Goal: Task Accomplishment & Management: Check status

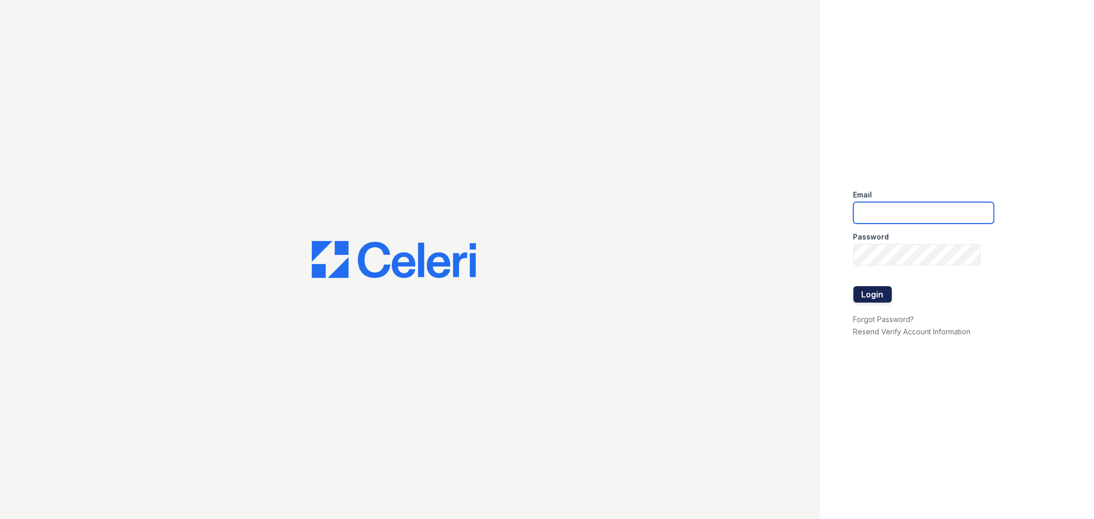
type input "[EMAIL_ADDRESS][DOMAIN_NAME]"
click at [871, 289] on button "Login" at bounding box center [873, 294] width 38 height 16
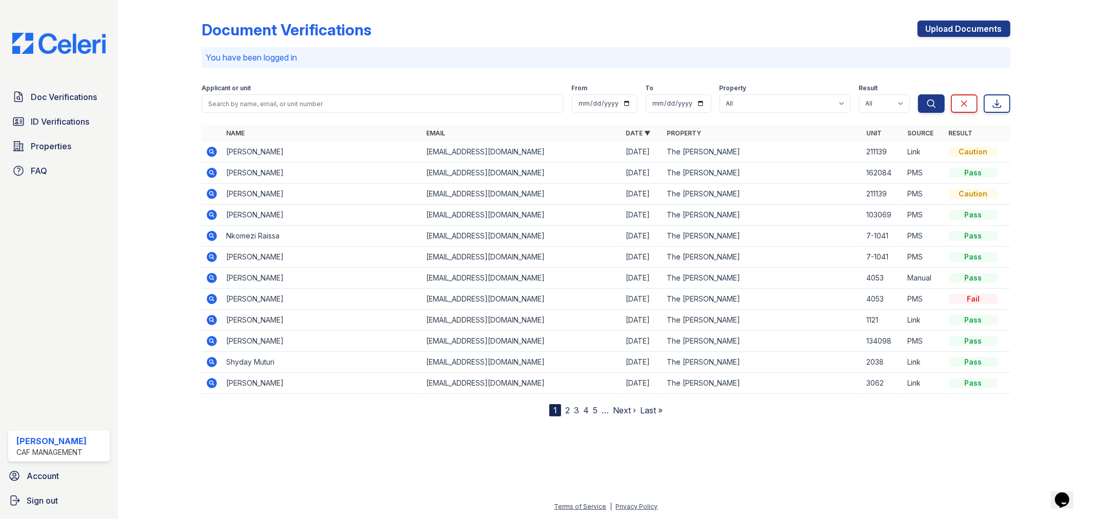
click at [211, 150] on icon at bounding box center [211, 151] width 3 height 3
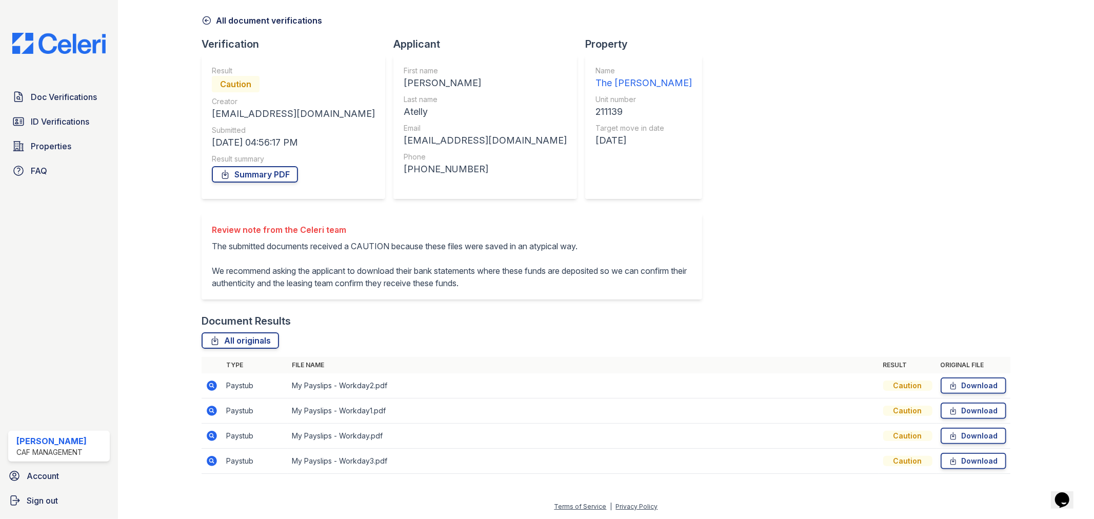
scroll to position [63, 0]
click at [214, 387] on icon at bounding box center [212, 386] width 10 height 10
click at [68, 92] on span "Doc Verifications" at bounding box center [64, 97] width 66 height 12
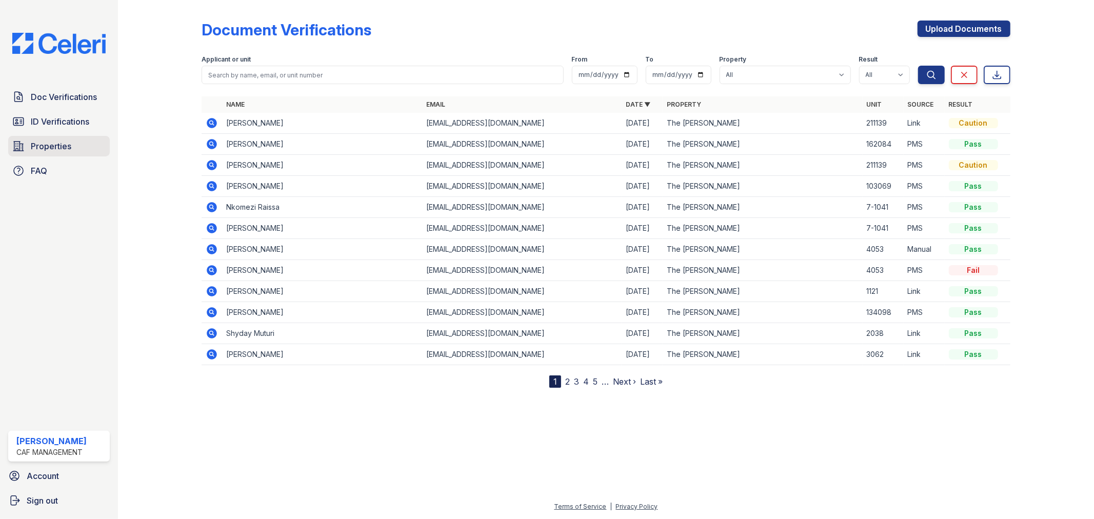
click at [48, 139] on link "Properties" at bounding box center [59, 146] width 102 height 21
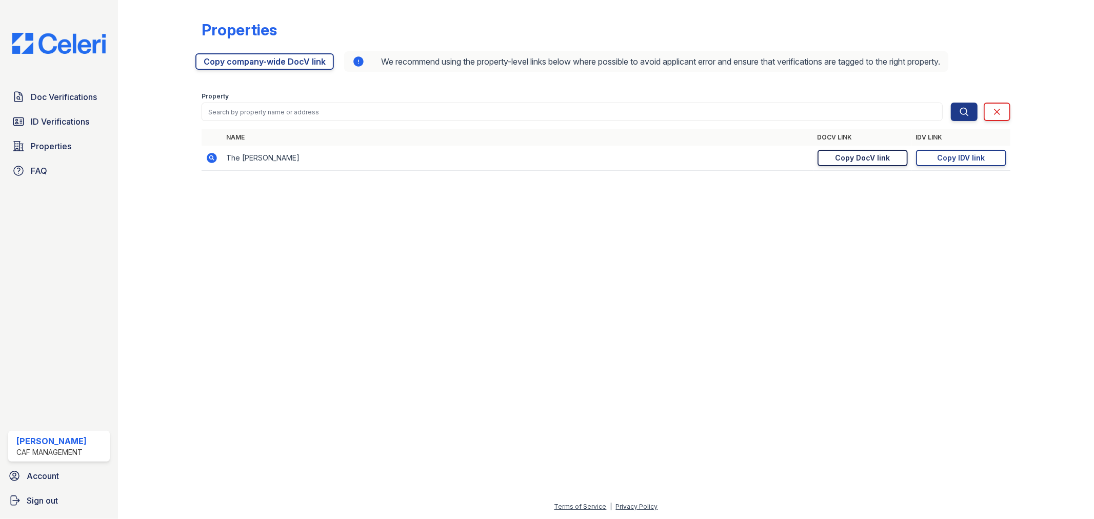
click at [889, 158] on link "Copy DocV link Copy link" at bounding box center [863, 158] width 90 height 16
click at [37, 120] on span "ID Verifications" at bounding box center [60, 121] width 58 height 12
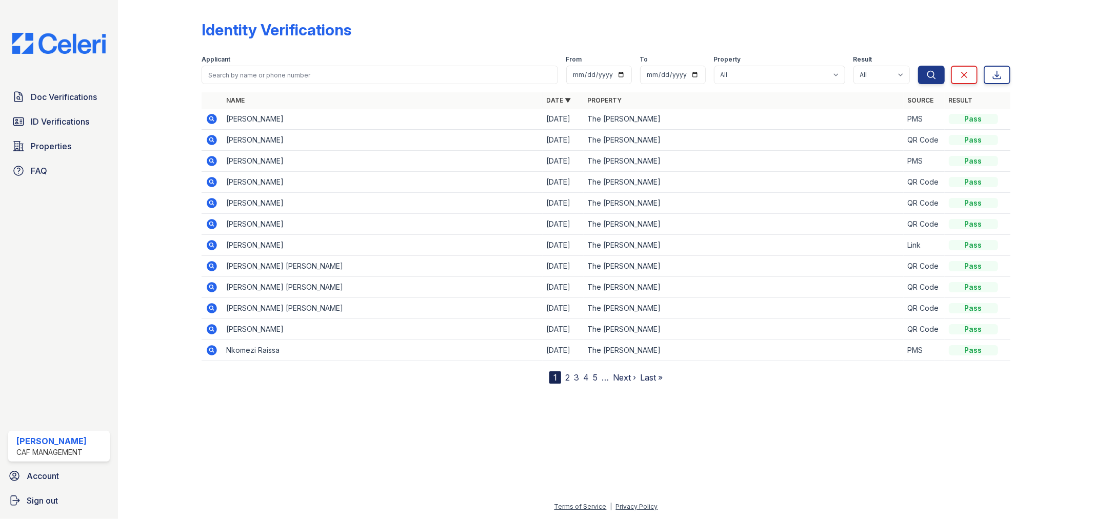
click at [212, 162] on icon at bounding box center [212, 161] width 12 height 12
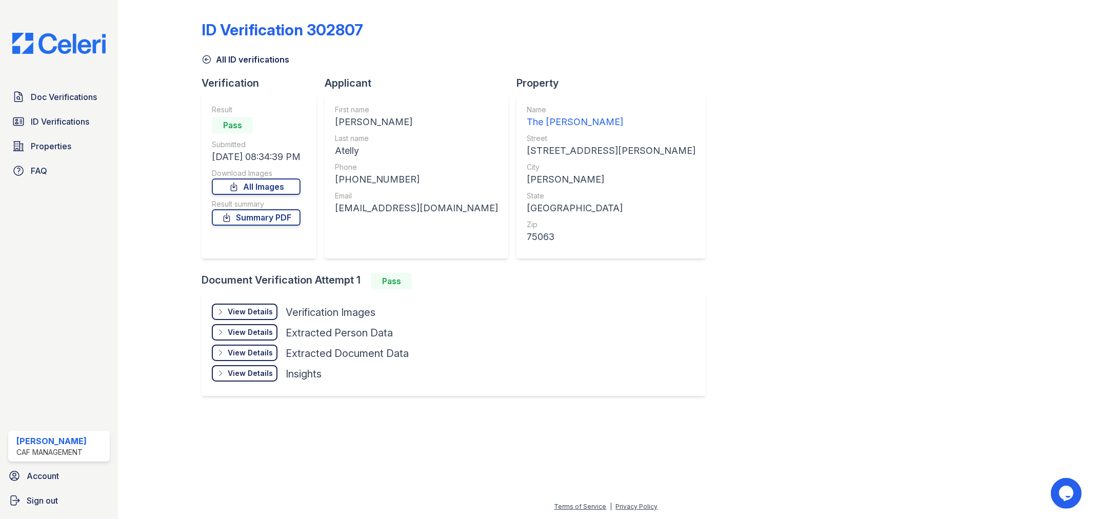
click at [249, 304] on div "View Details Details" at bounding box center [245, 312] width 66 height 16
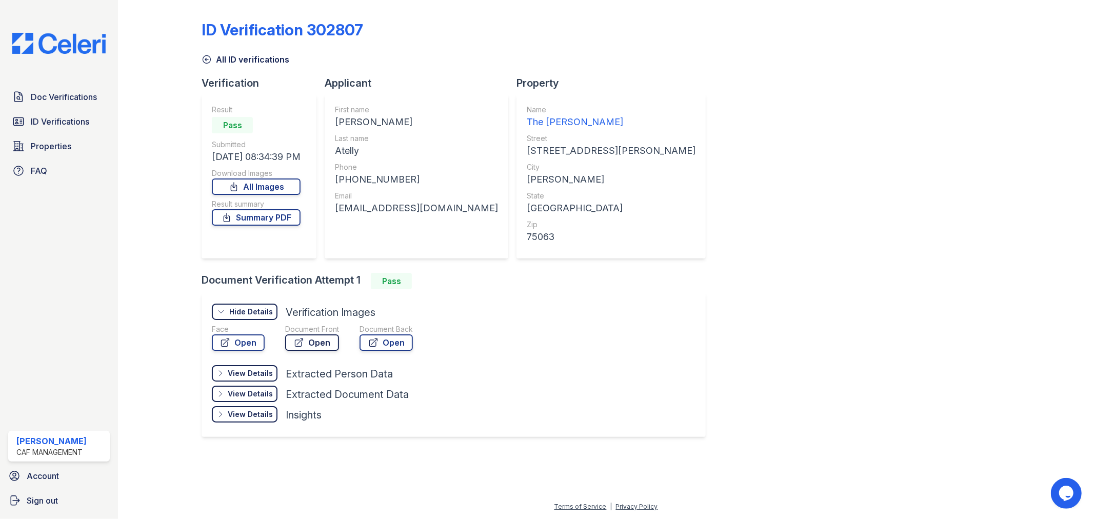
click at [320, 345] on link "Open" at bounding box center [312, 342] width 54 height 16
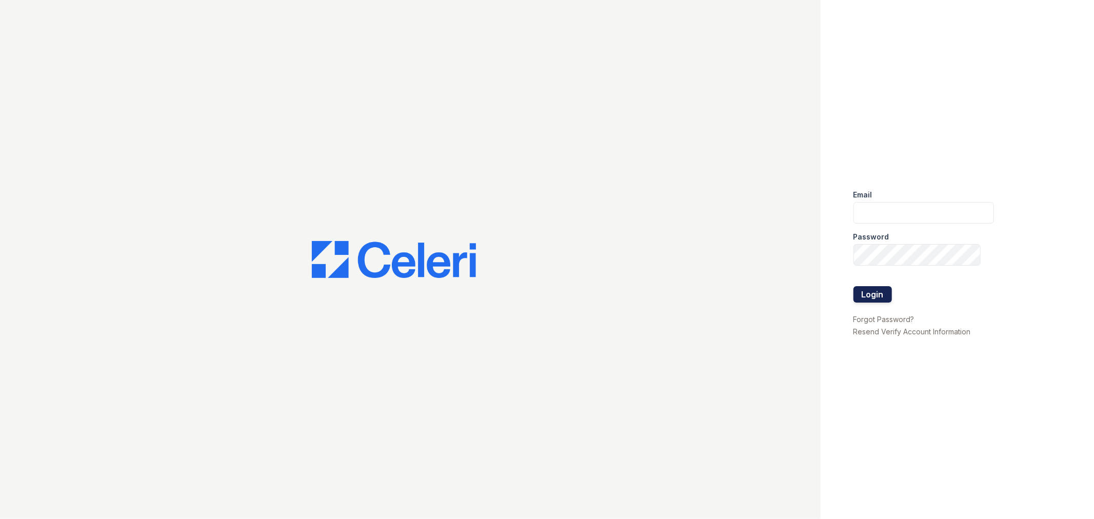
type input "[EMAIL_ADDRESS][DOMAIN_NAME]"
click at [873, 289] on button "Login" at bounding box center [873, 294] width 38 height 16
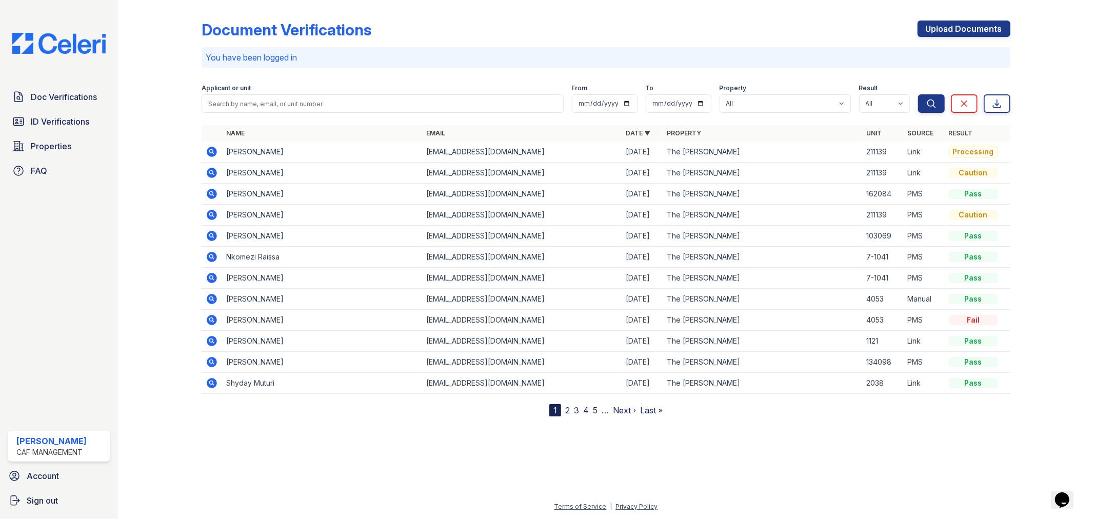
click at [212, 151] on icon at bounding box center [211, 151] width 3 height 3
click at [210, 152] on icon at bounding box center [212, 152] width 12 height 12
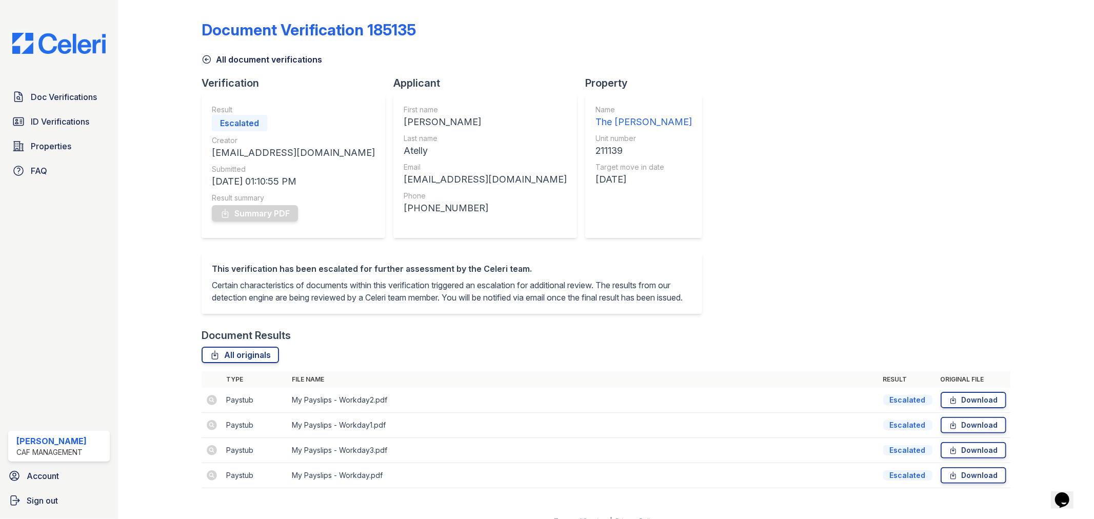
click at [212, 406] on td at bounding box center [212, 400] width 21 height 25
click at [210, 411] on td at bounding box center [212, 400] width 21 height 25
click at [22, 149] on icon at bounding box center [18, 146] width 12 height 12
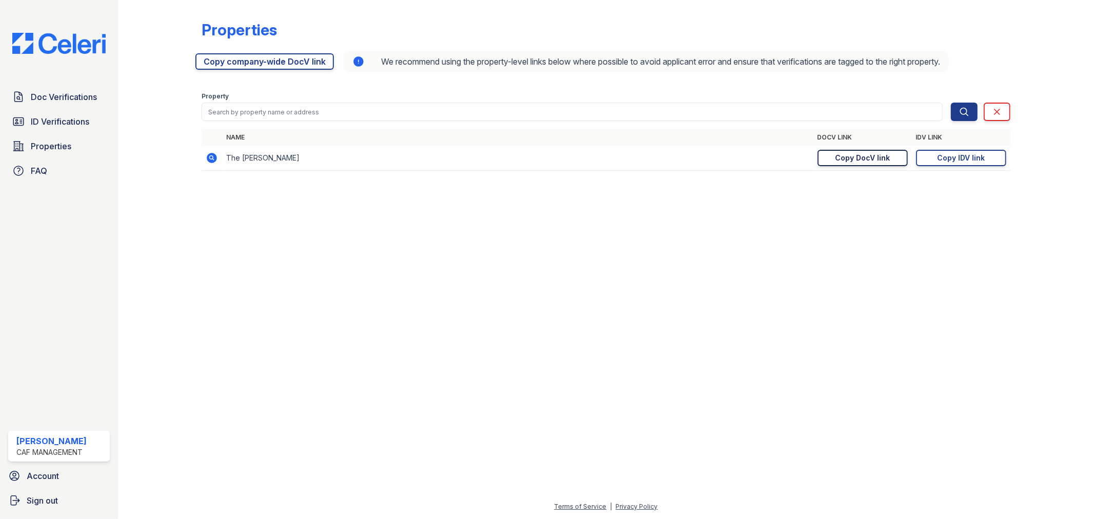
click at [893, 162] on link "Copy DocV link Copy link" at bounding box center [863, 158] width 90 height 16
click at [56, 96] on span "Doc Verifications" at bounding box center [64, 97] width 66 height 12
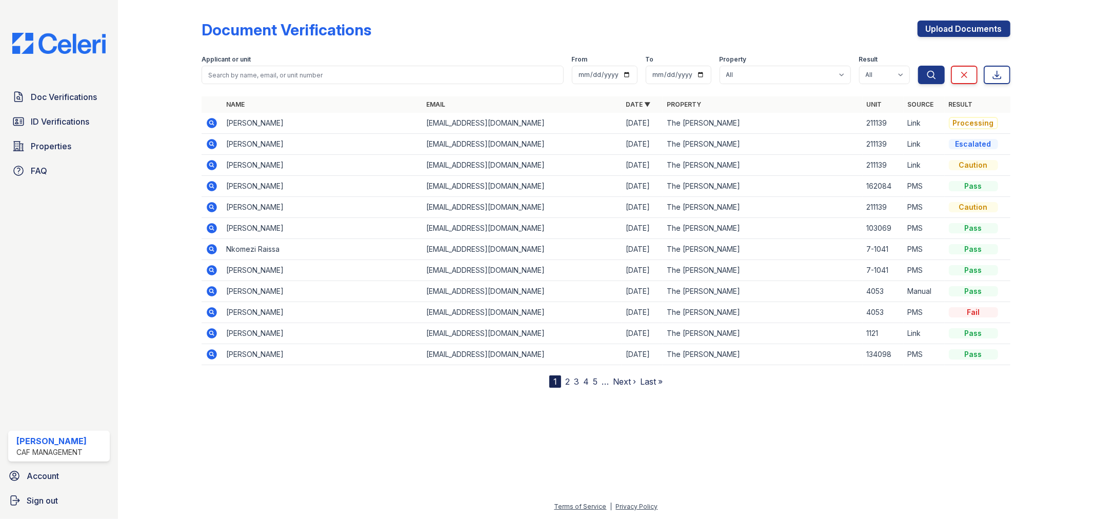
click at [212, 125] on icon at bounding box center [212, 123] width 10 height 10
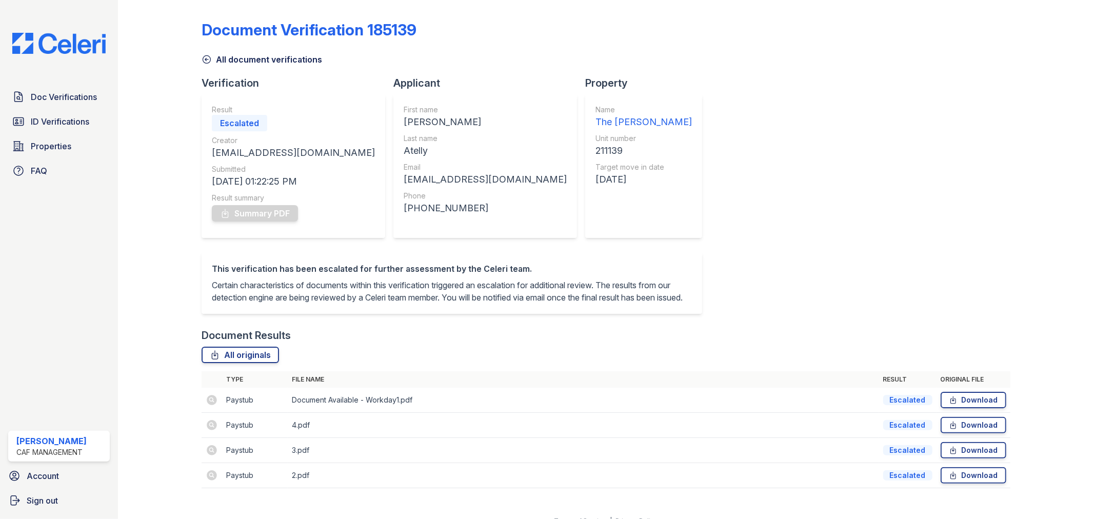
scroll to position [27, 0]
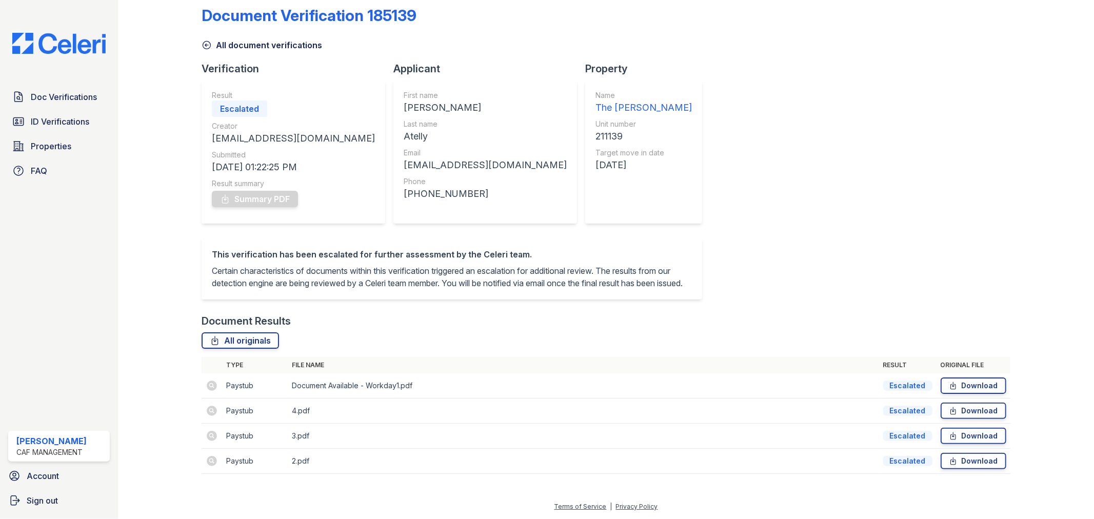
click at [238, 391] on td "Paystub" at bounding box center [255, 385] width 66 height 25
click at [239, 382] on td "Paystub" at bounding box center [255, 385] width 66 height 25
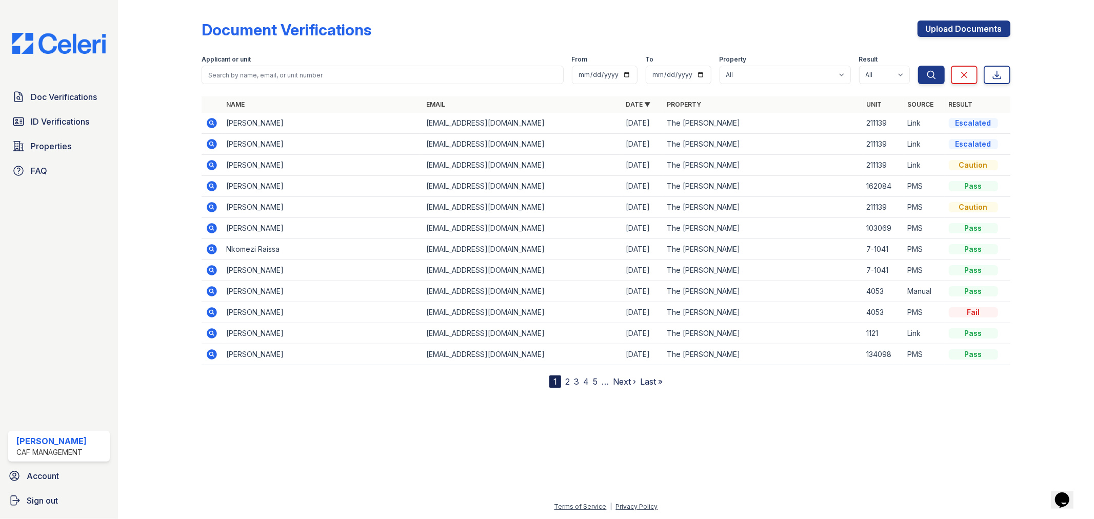
click at [208, 127] on icon at bounding box center [212, 123] width 12 height 12
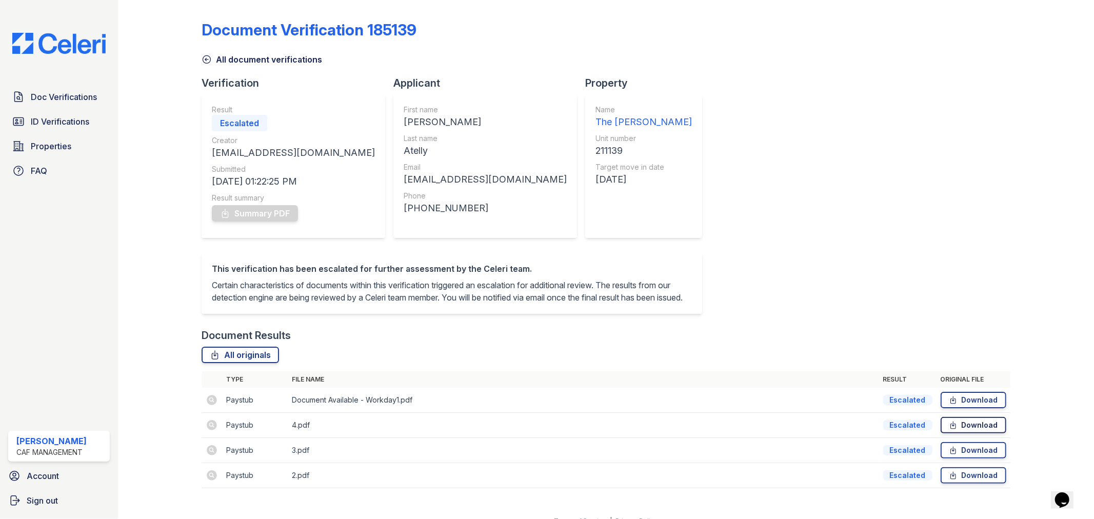
click at [980, 433] on link "Download" at bounding box center [974, 425] width 66 height 16
click at [974, 459] on link "Download" at bounding box center [974, 450] width 66 height 16
